Goal: Task Accomplishment & Management: Manage account settings

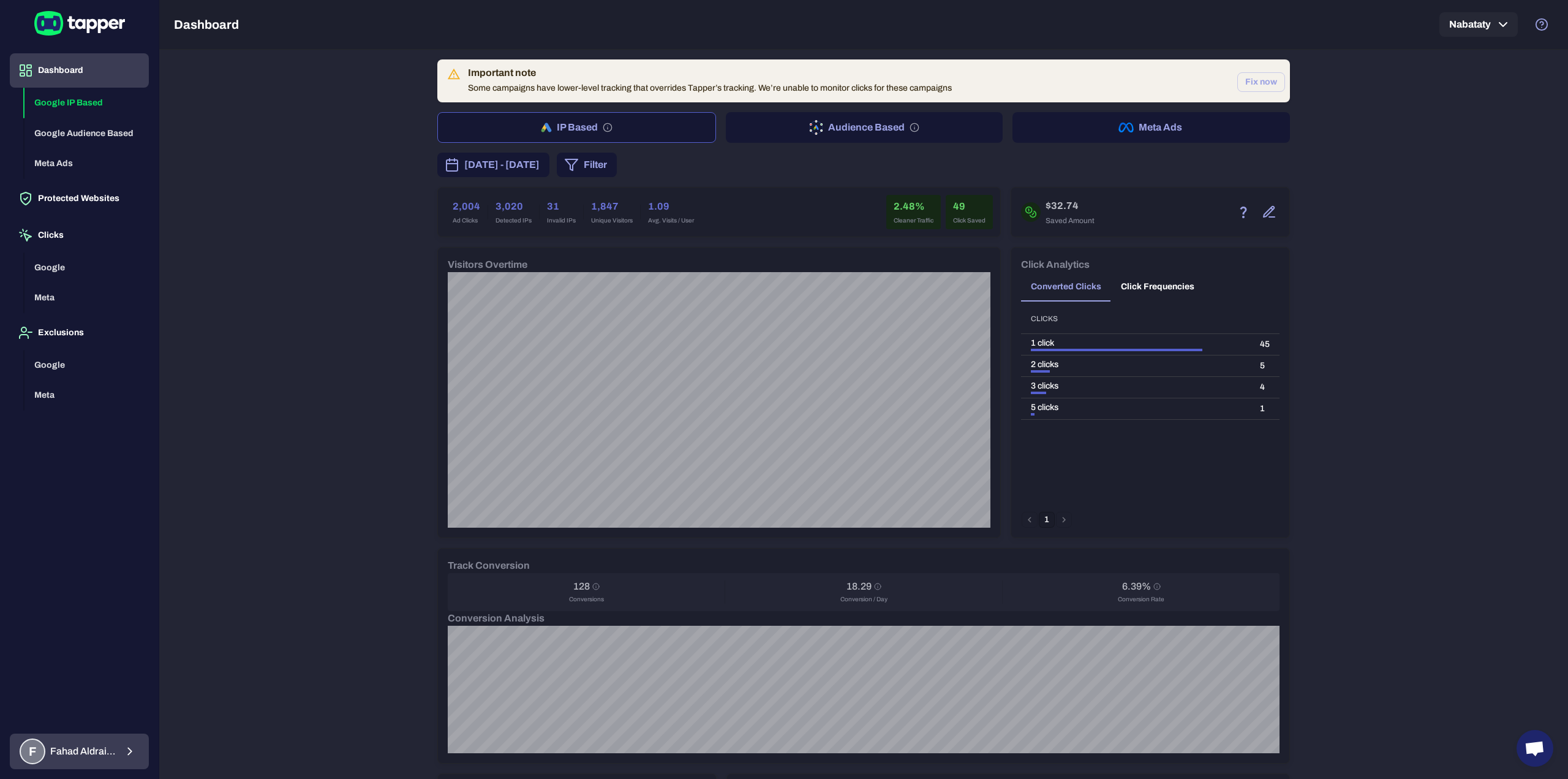
click at [68, 758] on div "F Fahad Aldraiaan" at bounding box center [67, 751] width 96 height 26
click at [198, 678] on p "View Profile" at bounding box center [214, 681] width 54 height 12
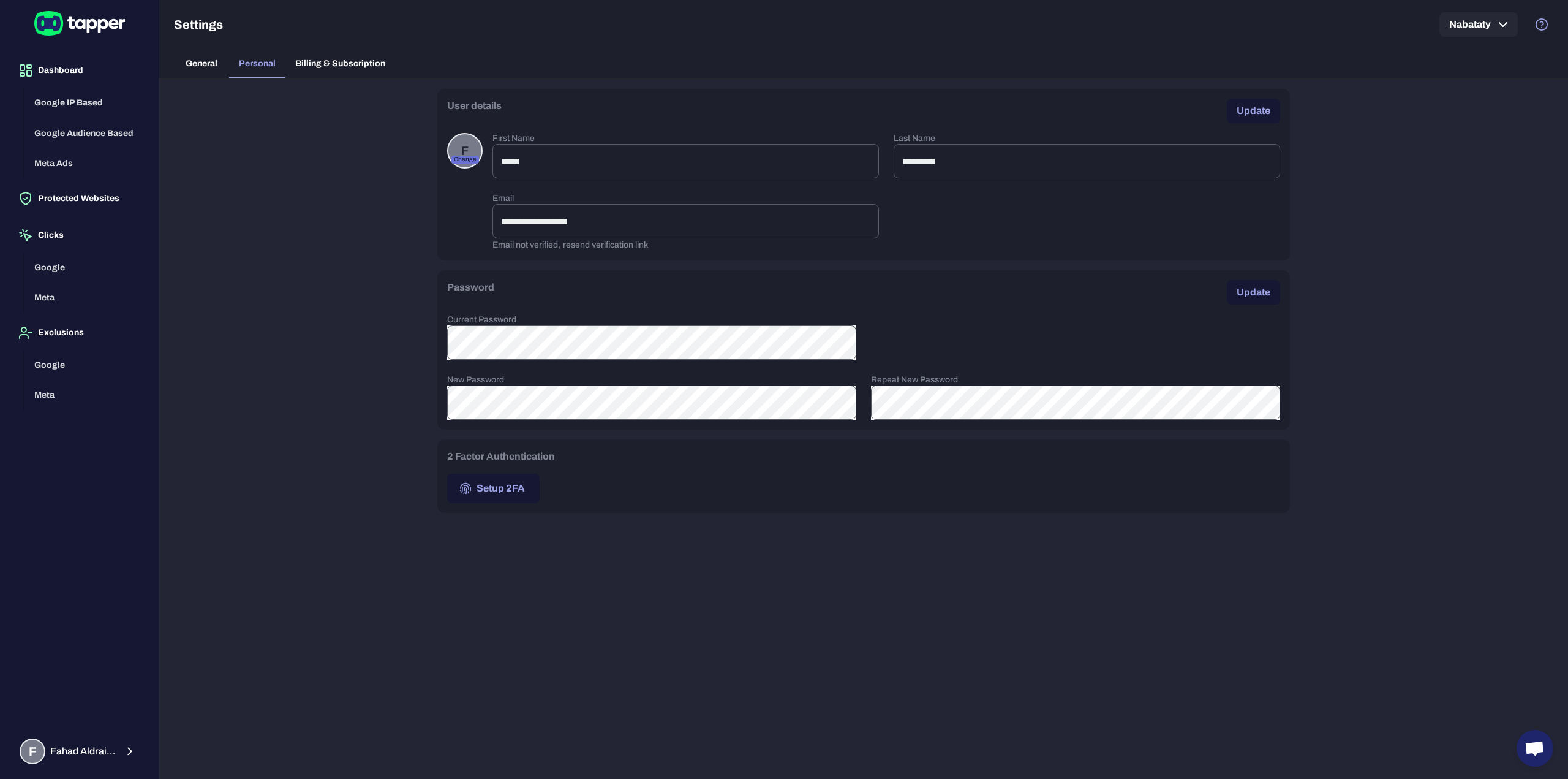
click at [327, 64] on span "Billing & Subscription" at bounding box center [340, 64] width 90 height 11
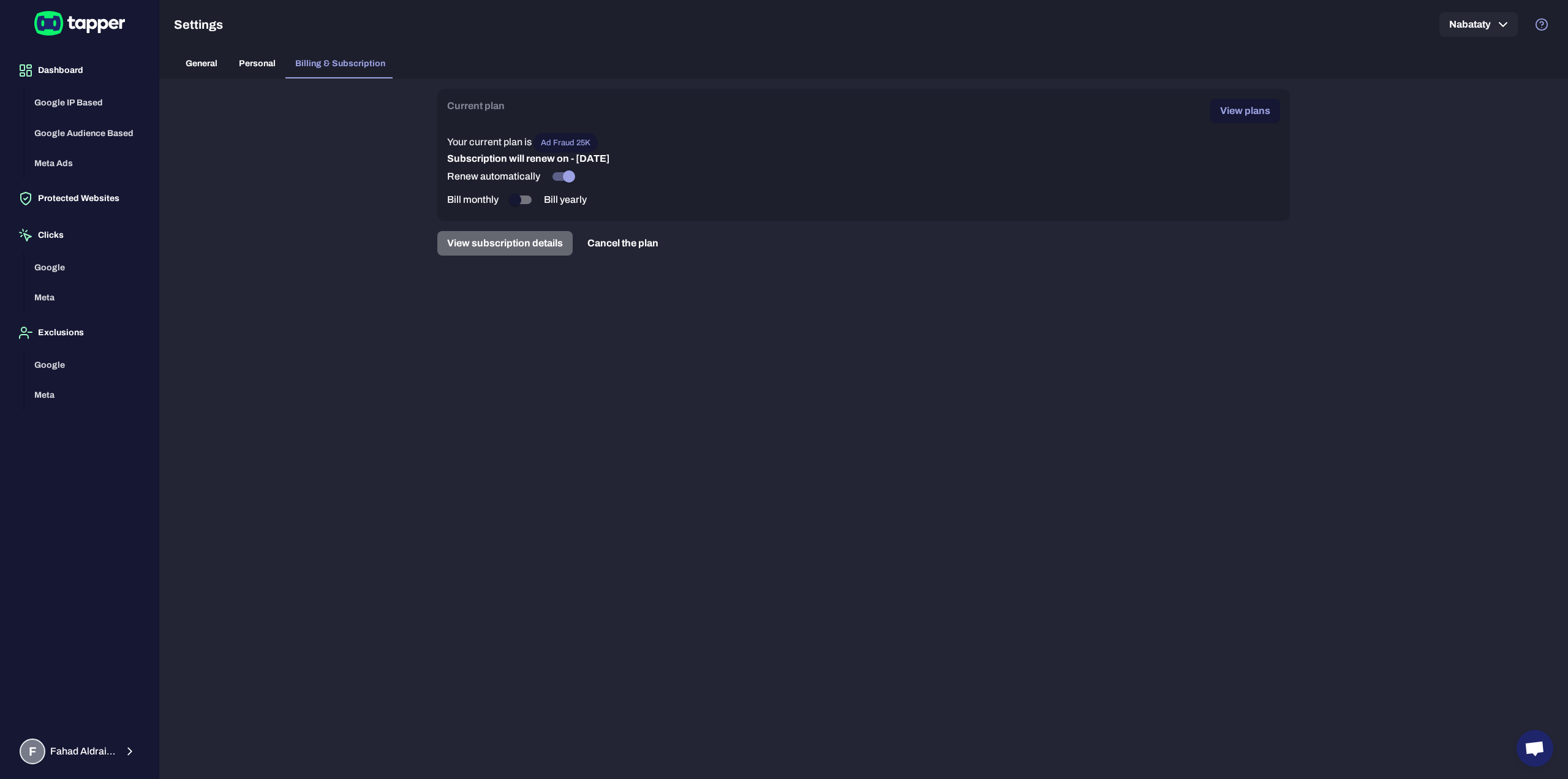
click at [502, 250] on button "View subscription details" at bounding box center [505, 243] width 135 height 24
